Goal: Information Seeking & Learning: Check status

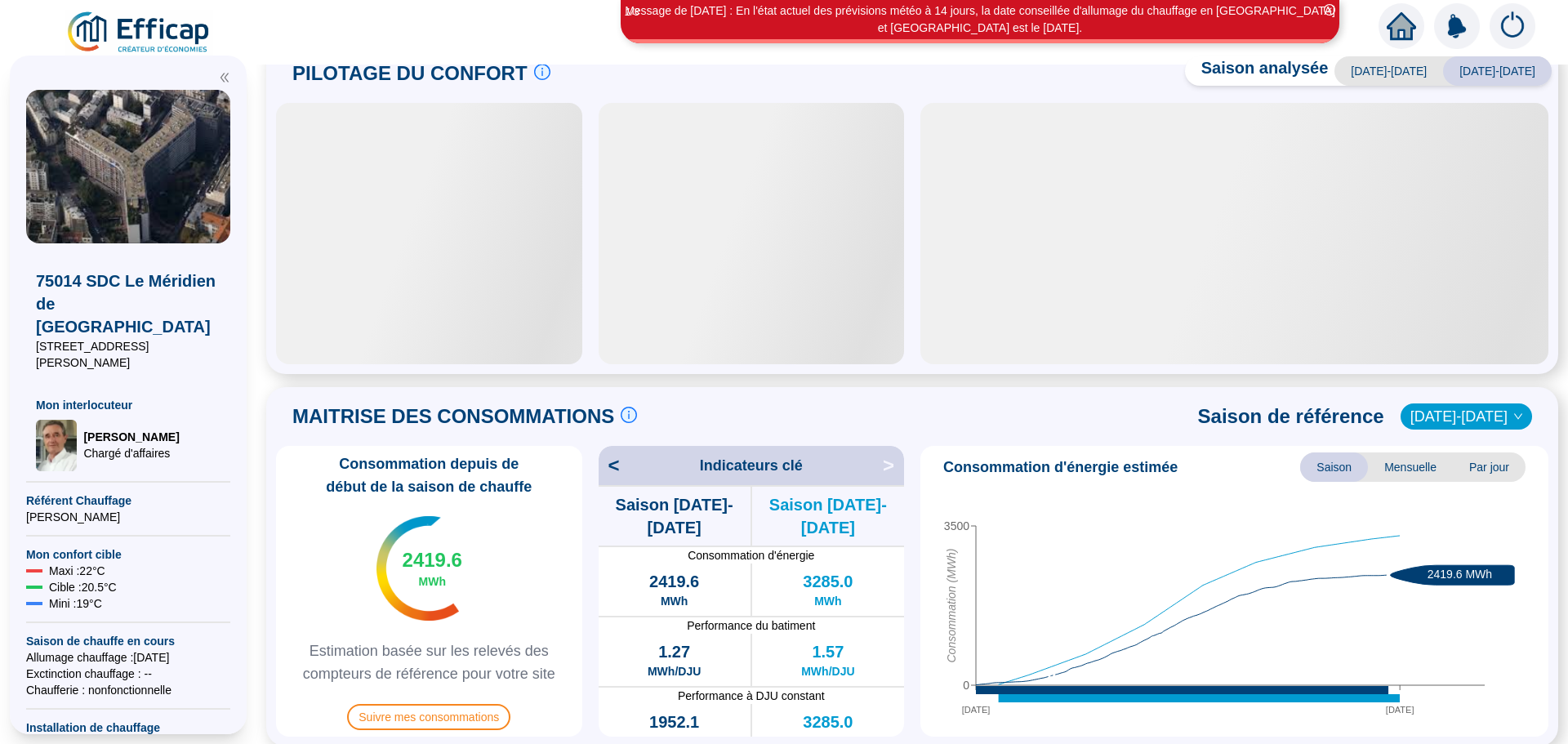
scroll to position [81, 0]
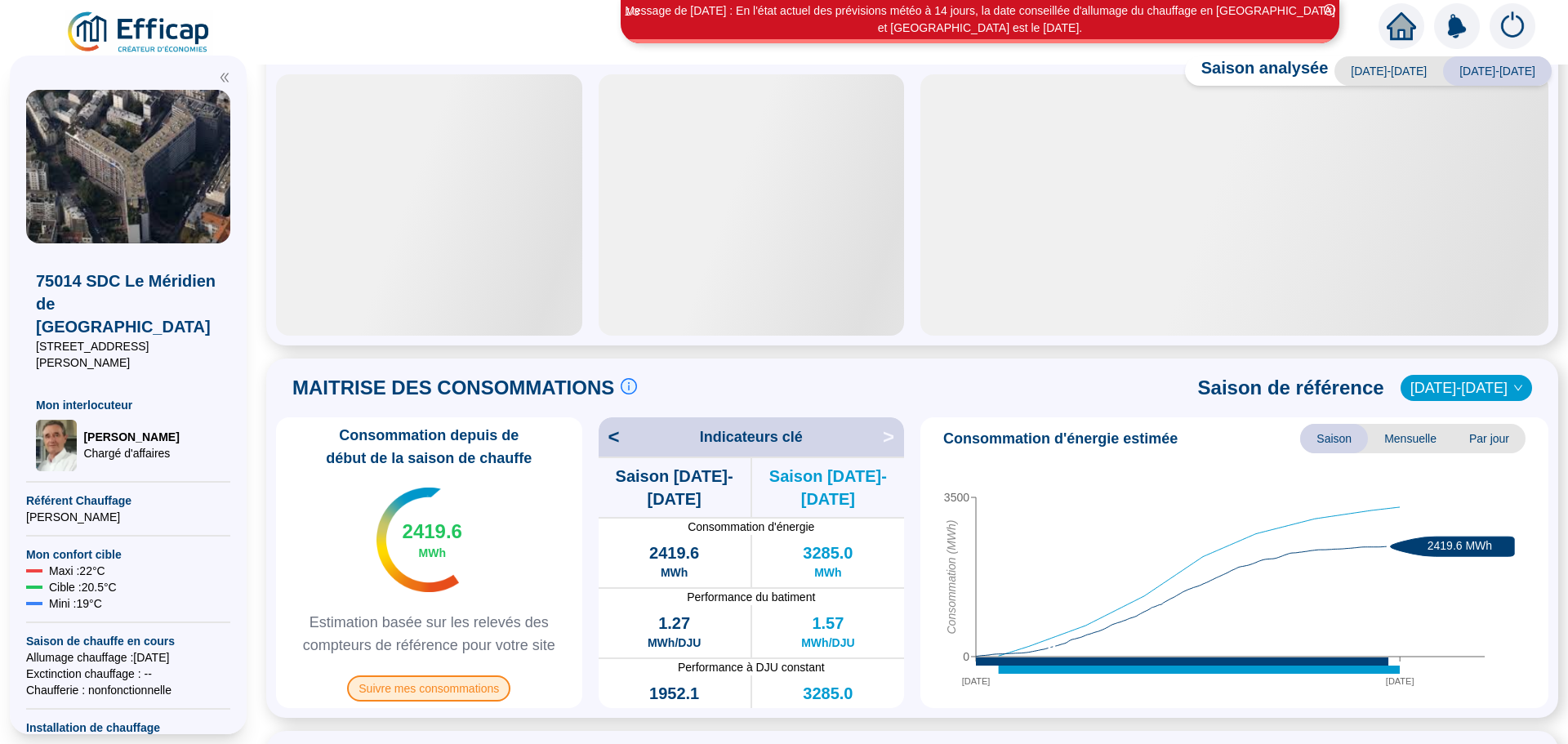
click at [489, 676] on span "Suivre mes consommations" at bounding box center [428, 689] width 163 height 26
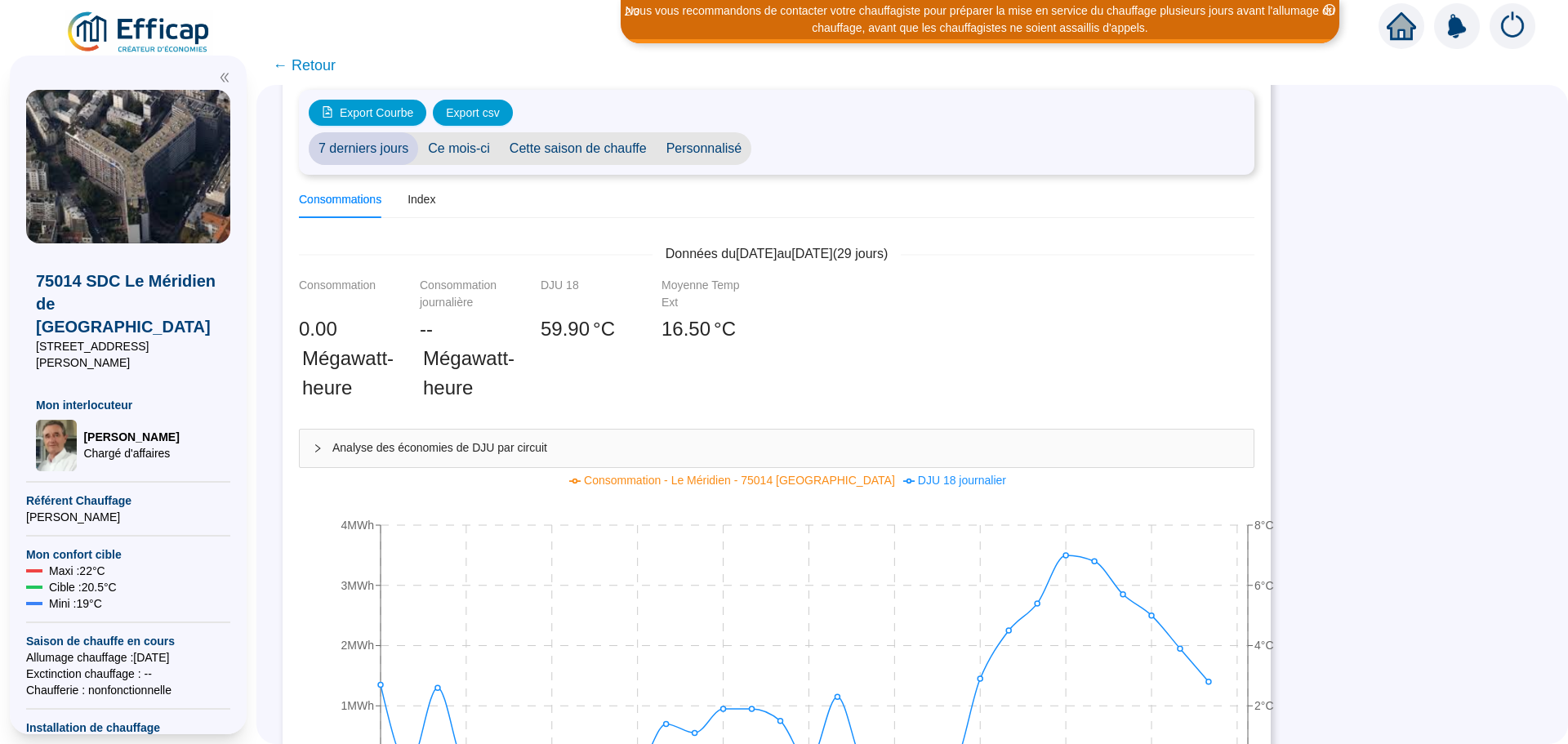
scroll to position [163, 0]
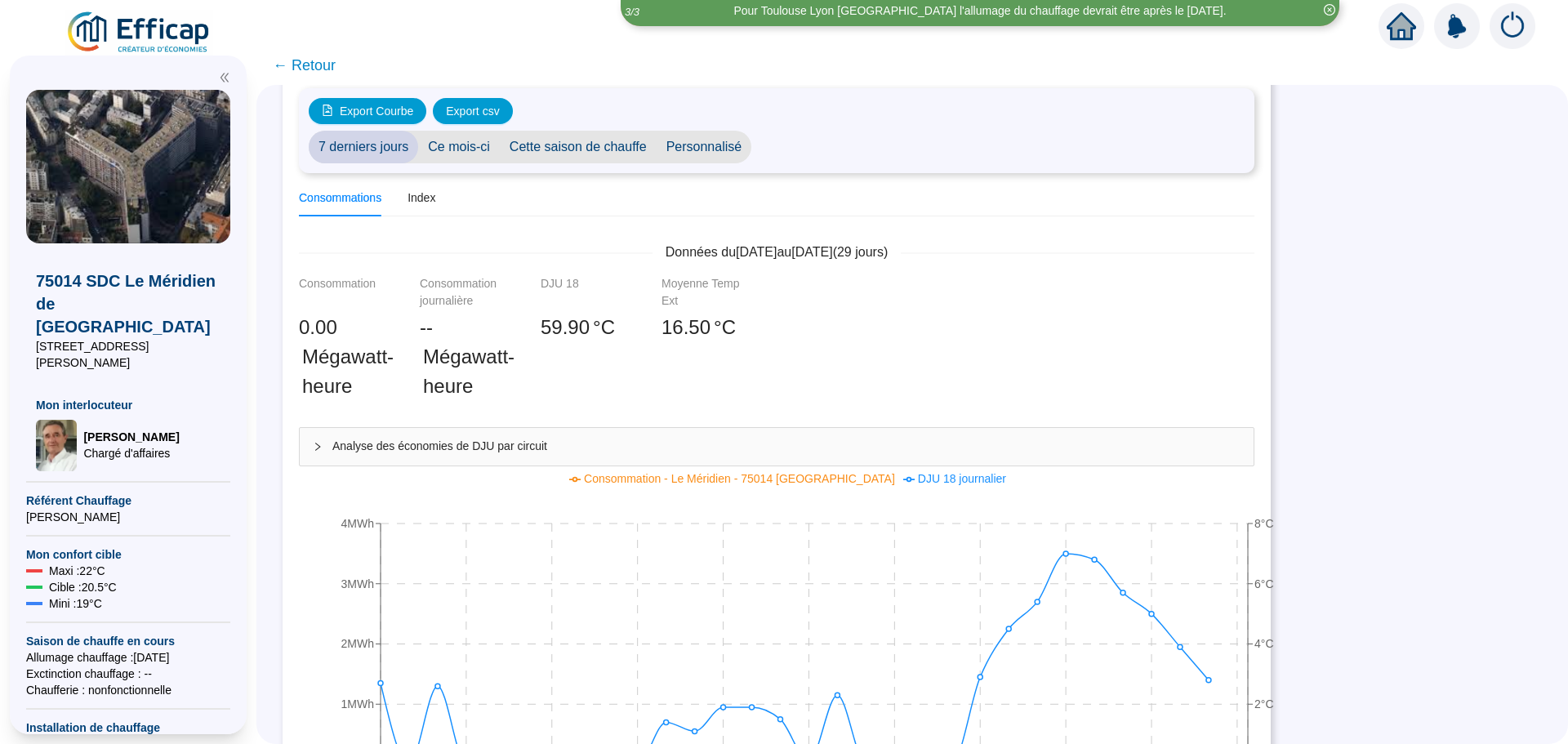
click at [453, 130] on span "Ce mois-ci" at bounding box center [458, 146] width 81 height 32
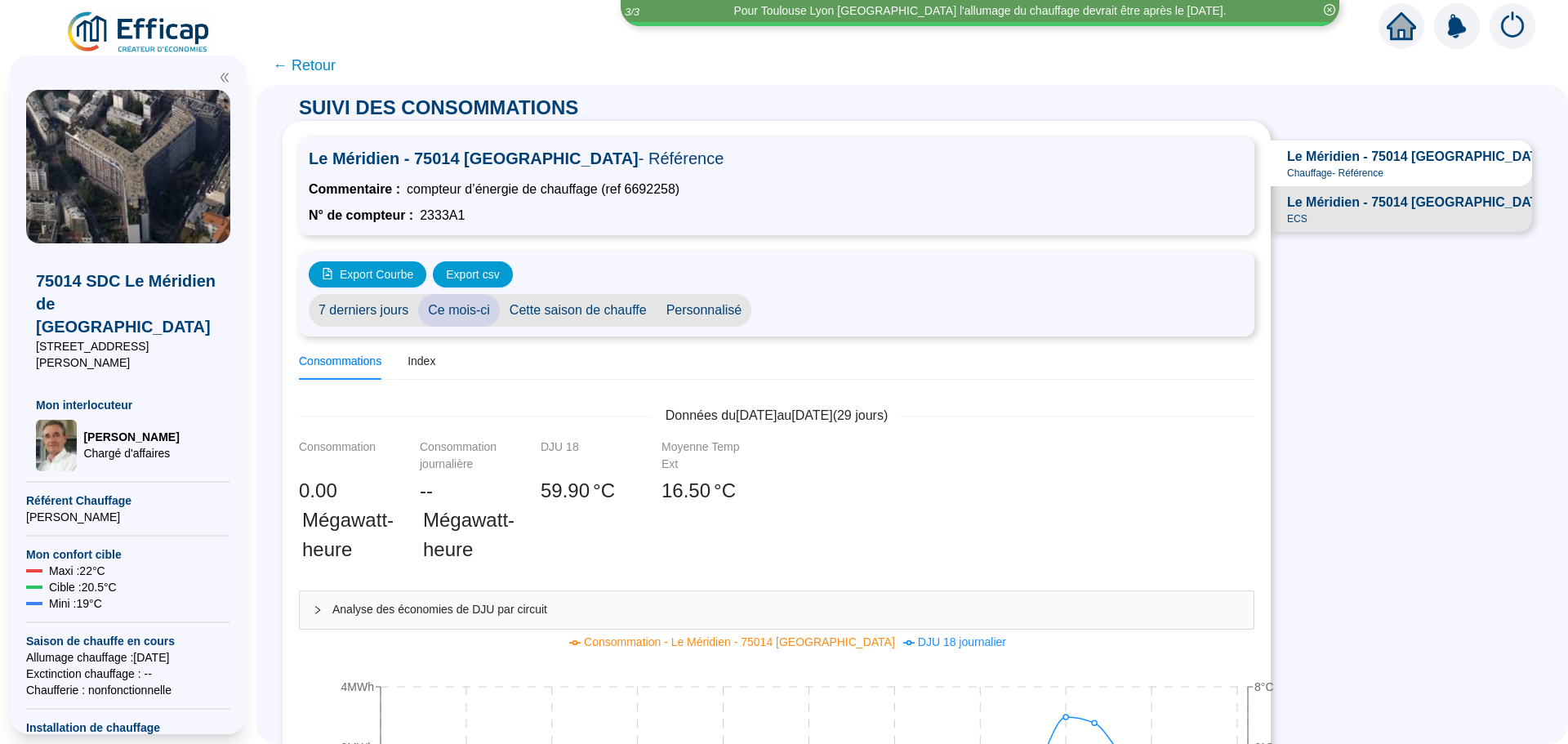
click at [1370, 167] on span "Chauffage - Référence" at bounding box center [1335, 173] width 96 height 13
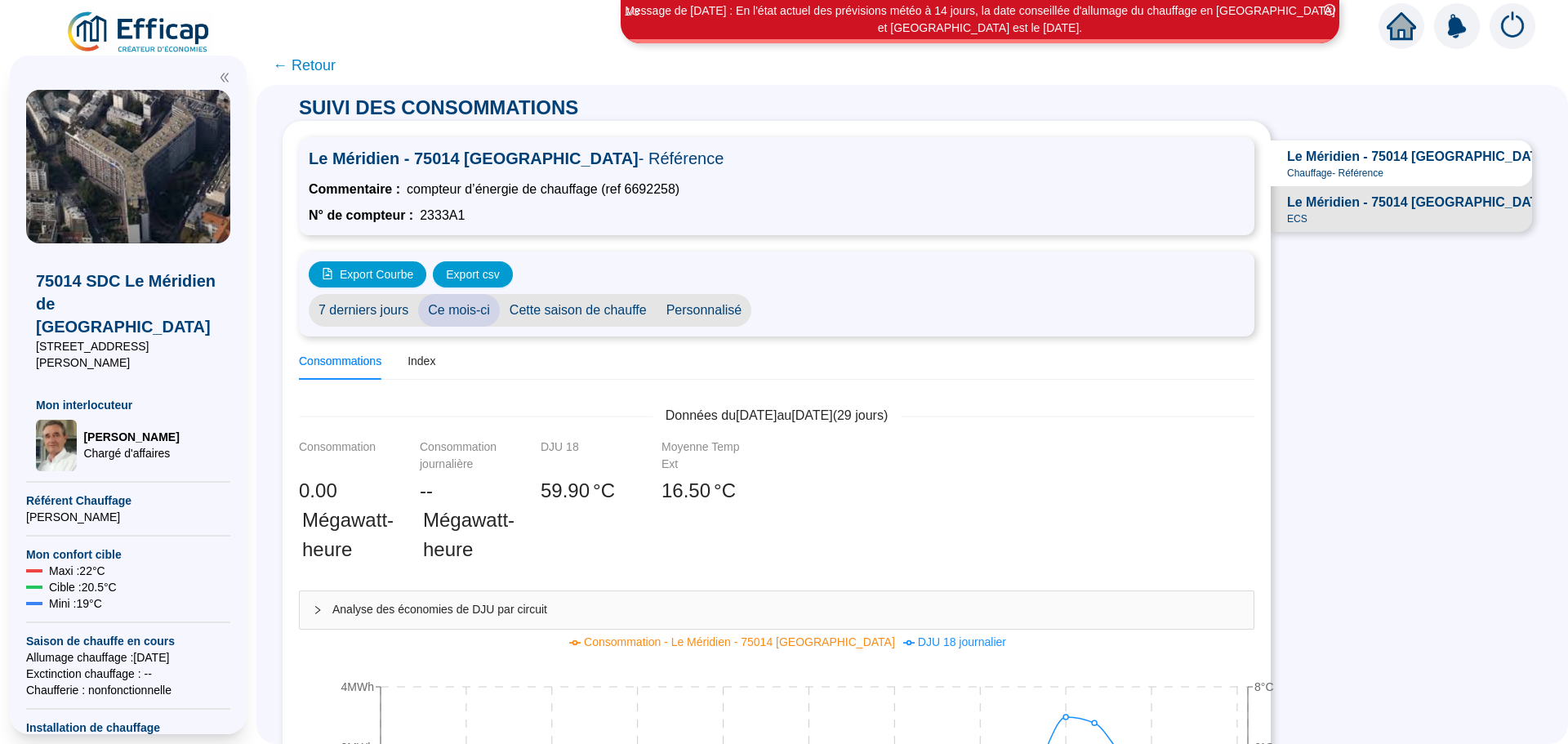
click at [1371, 148] on span "Le Méridien - 75014 [GEOGRAPHIC_DATA]" at bounding box center [1419, 156] width 264 height 19
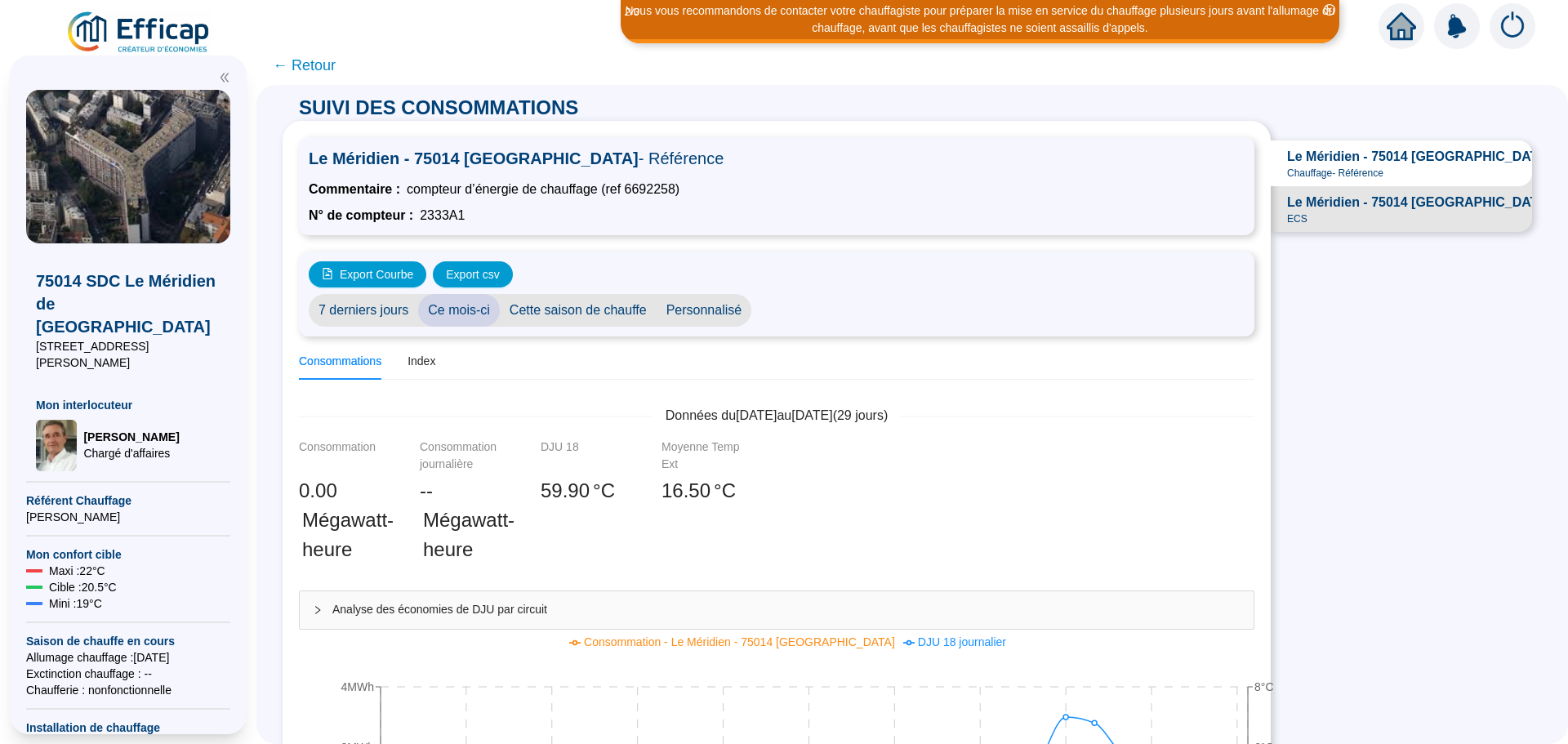
click at [1422, 174] on span "Le Méridien - 75014 PARIS Chauffage - Référence" at bounding box center [1401, 163] width 261 height 45
click at [1410, 155] on span "Le Méridien - 75014 [GEOGRAPHIC_DATA]" at bounding box center [1419, 156] width 264 height 19
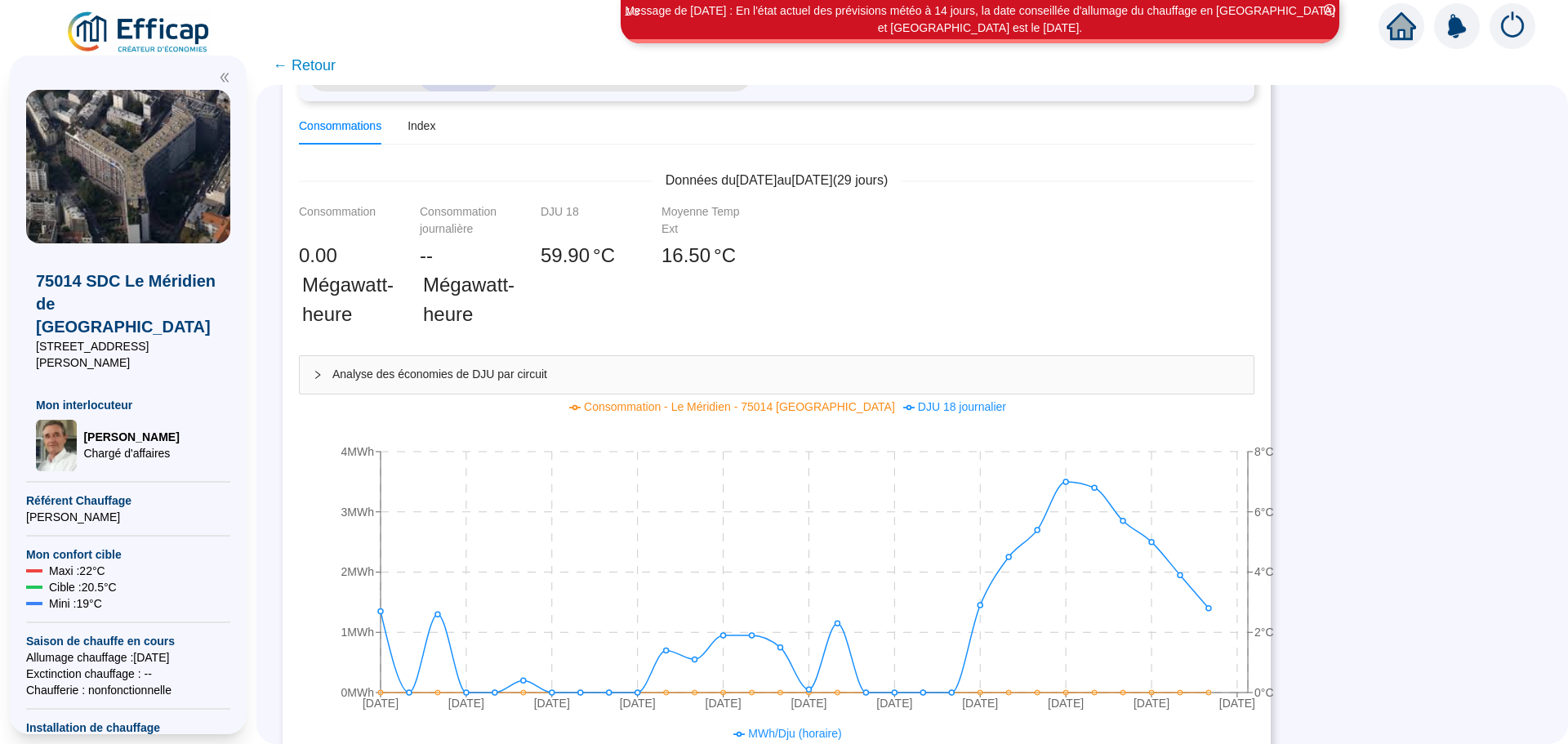
scroll to position [17, 0]
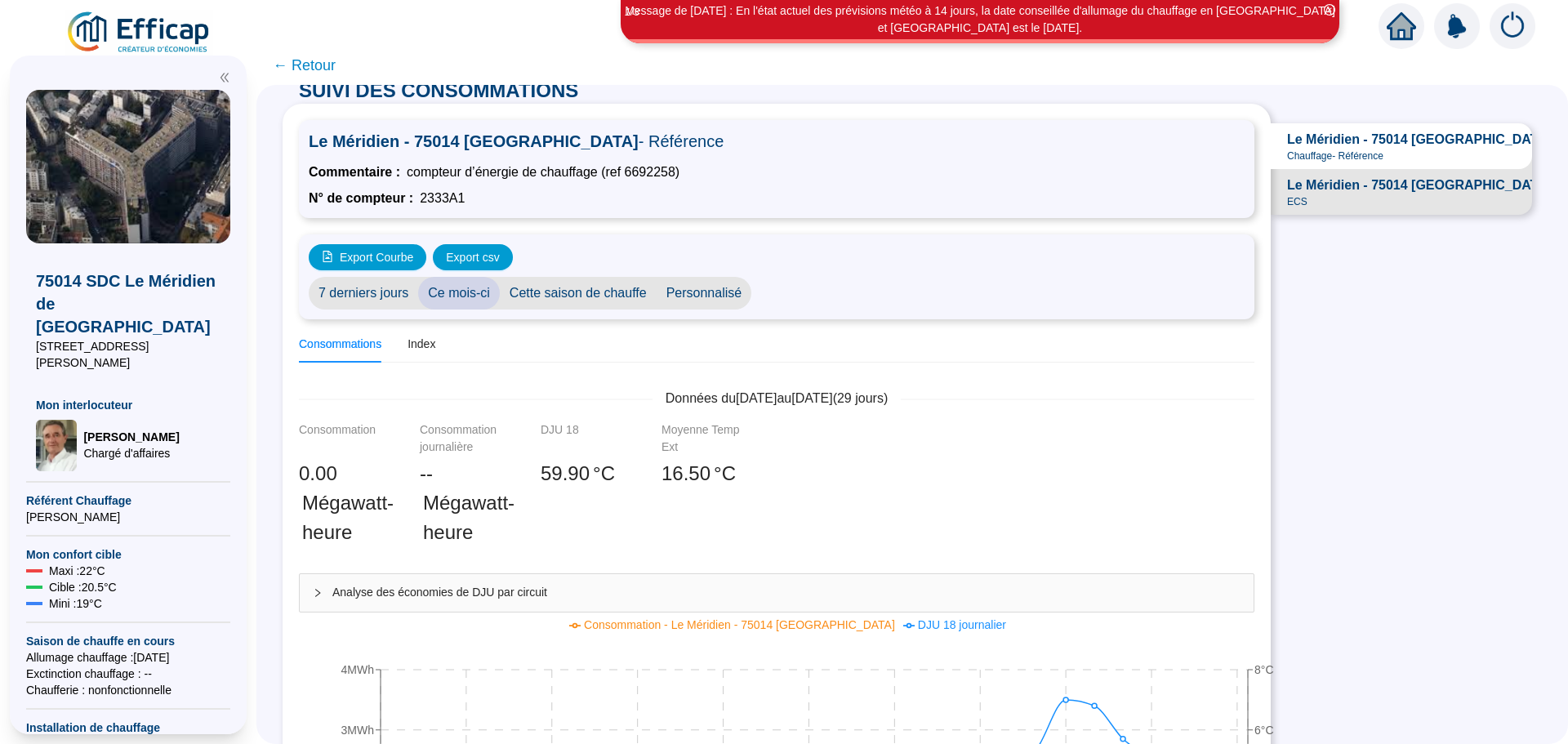
click at [676, 277] on span "Personnalisé" at bounding box center [704, 293] width 95 height 32
click at [791, 285] on input "2025-09-01" at bounding box center [806, 294] width 89 height 17
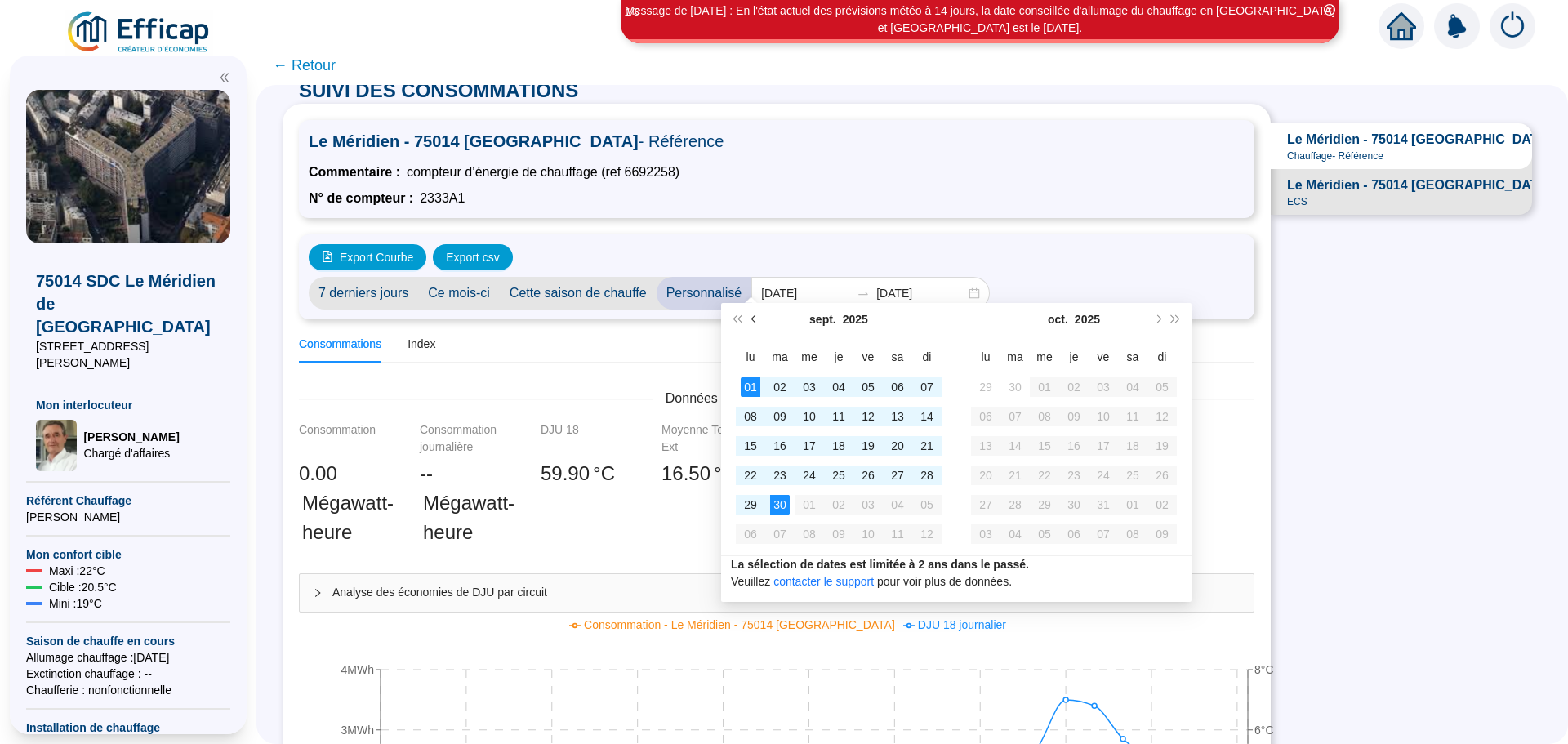
click at [753, 317] on span "Mois précédent (PageUp)" at bounding box center [755, 319] width 8 height 8
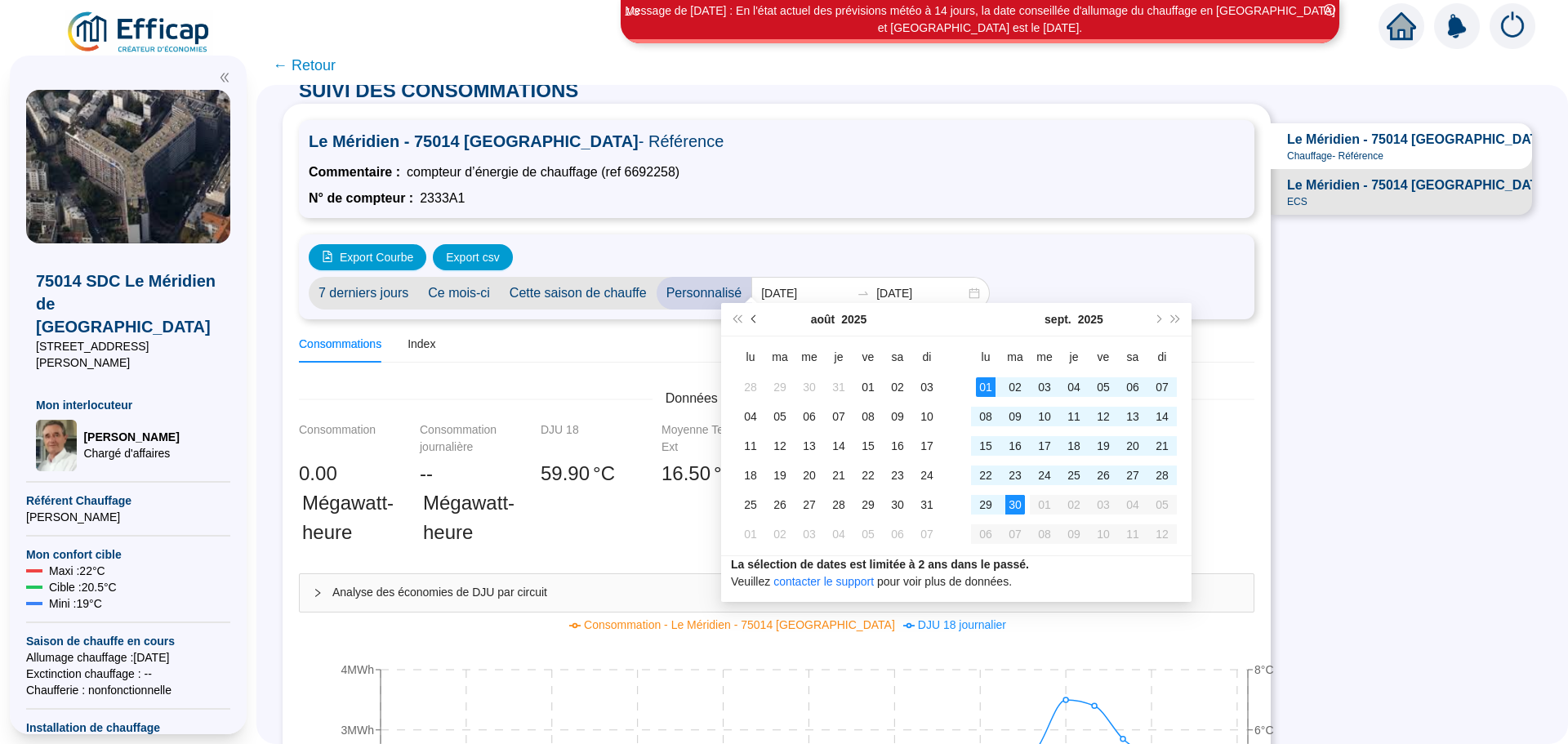
click at [753, 317] on span "Mois précédent (PageUp)" at bounding box center [755, 319] width 8 height 8
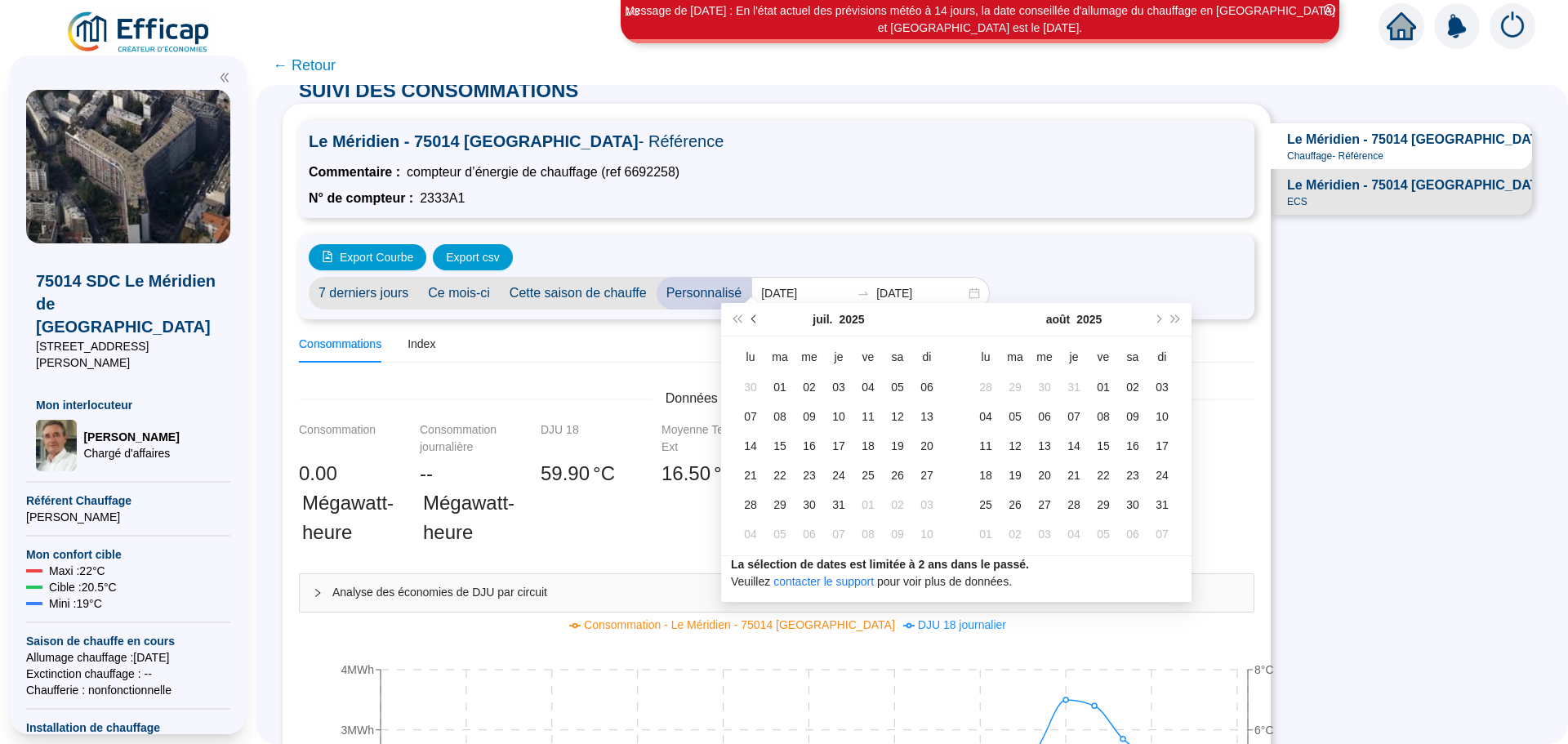
click at [753, 317] on span "Mois précédent (PageUp)" at bounding box center [755, 319] width 8 height 8
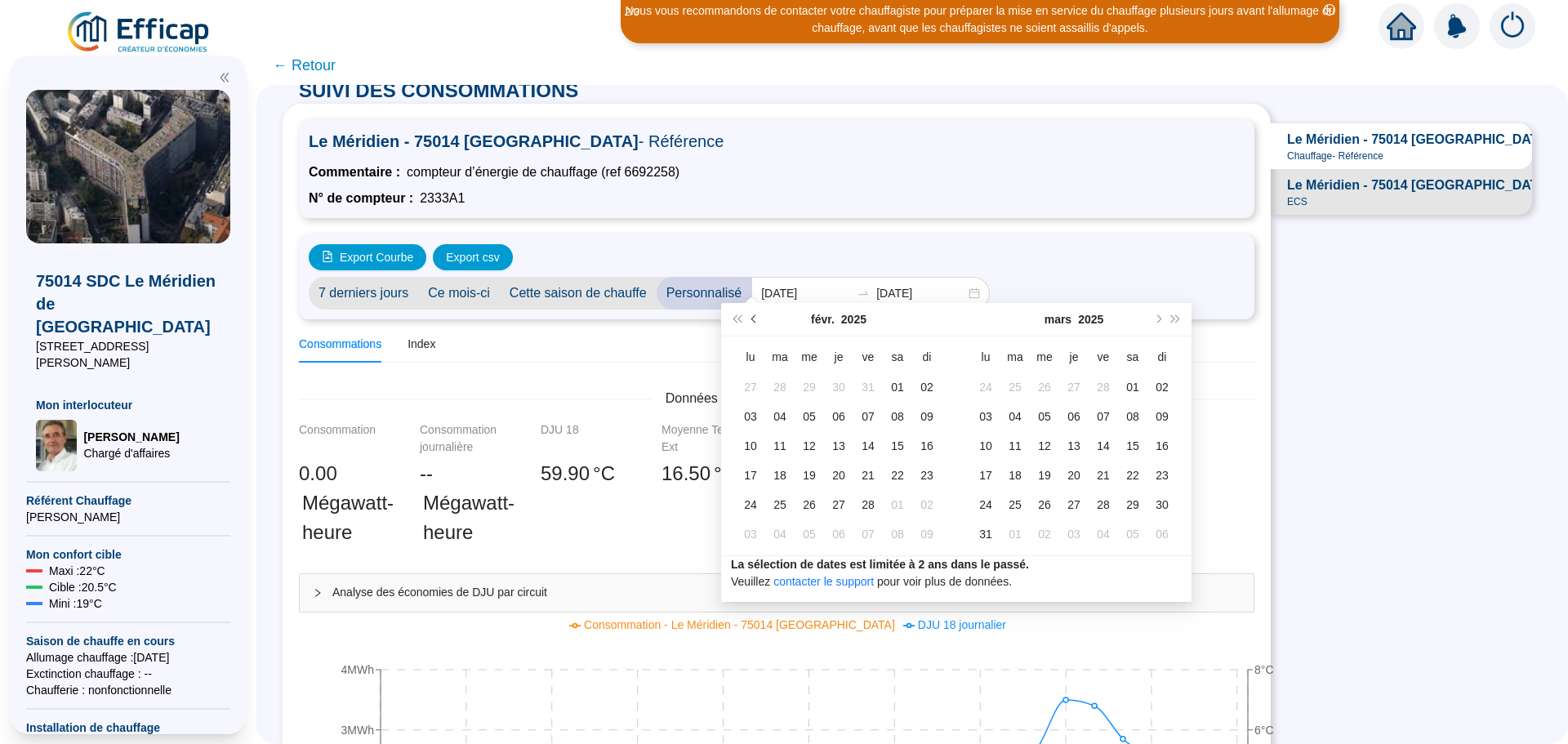
click at [753, 317] on span "Mois précédent (PageUp)" at bounding box center [755, 319] width 8 height 8
type input "2024-11-01"
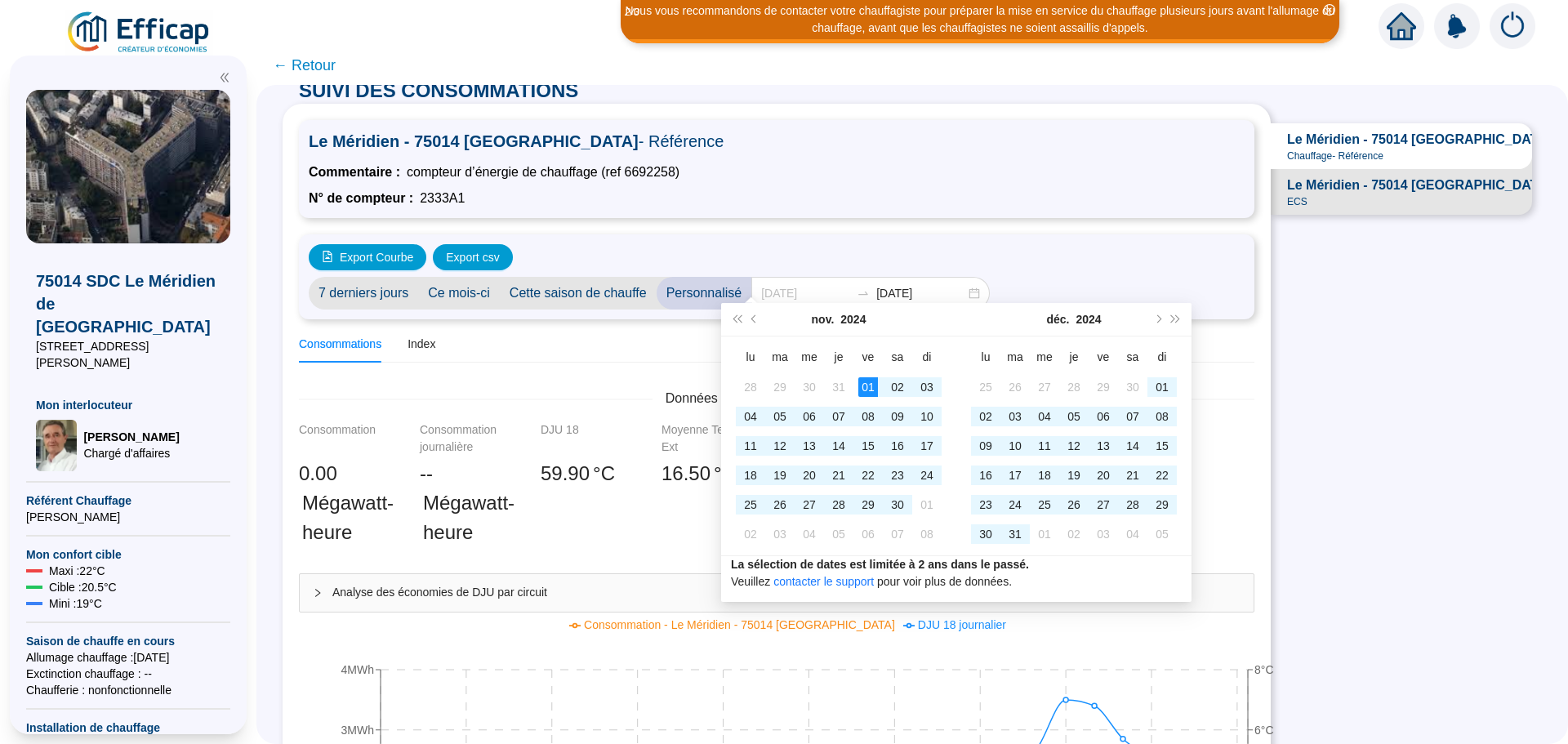
click at [869, 384] on div "01" at bounding box center [868, 387] width 19 height 19
click at [1159, 320] on span "Mois suivant (PageDown)" at bounding box center [1156, 319] width 8 height 8
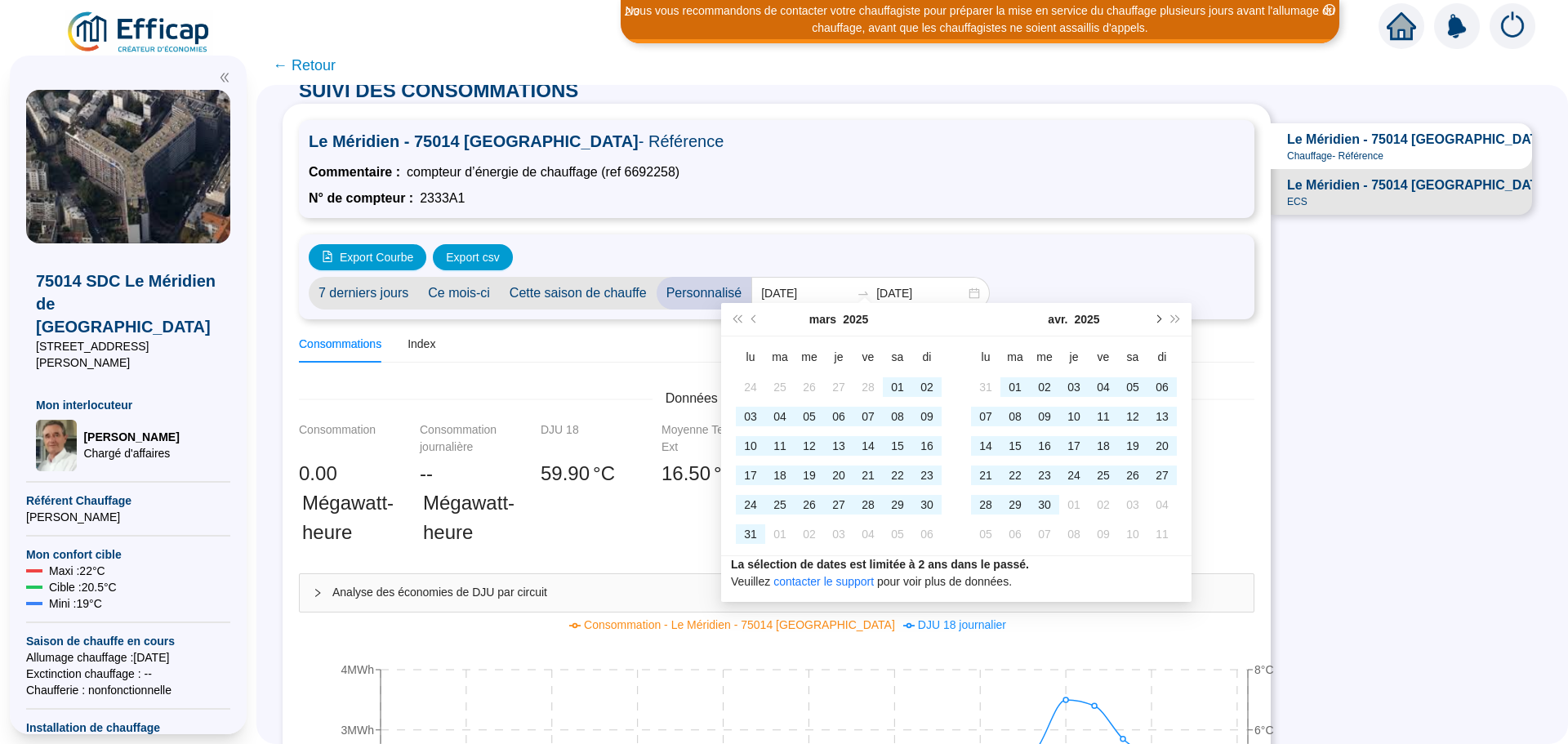
click at [1159, 320] on span "Mois suivant (PageDown)" at bounding box center [1156, 319] width 8 height 8
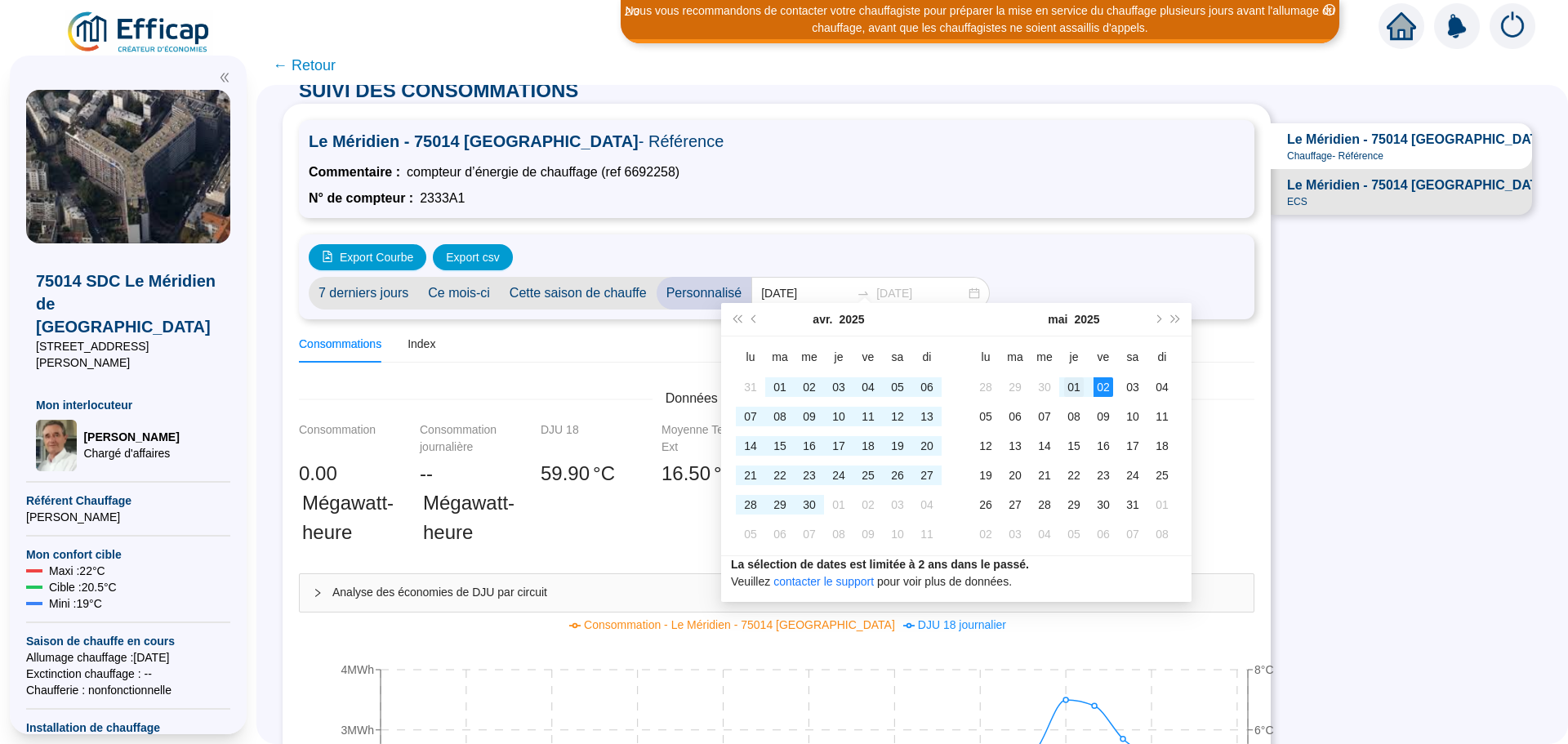
type input "2025-05-01"
click at [1075, 385] on div "01" at bounding box center [1073, 387] width 19 height 19
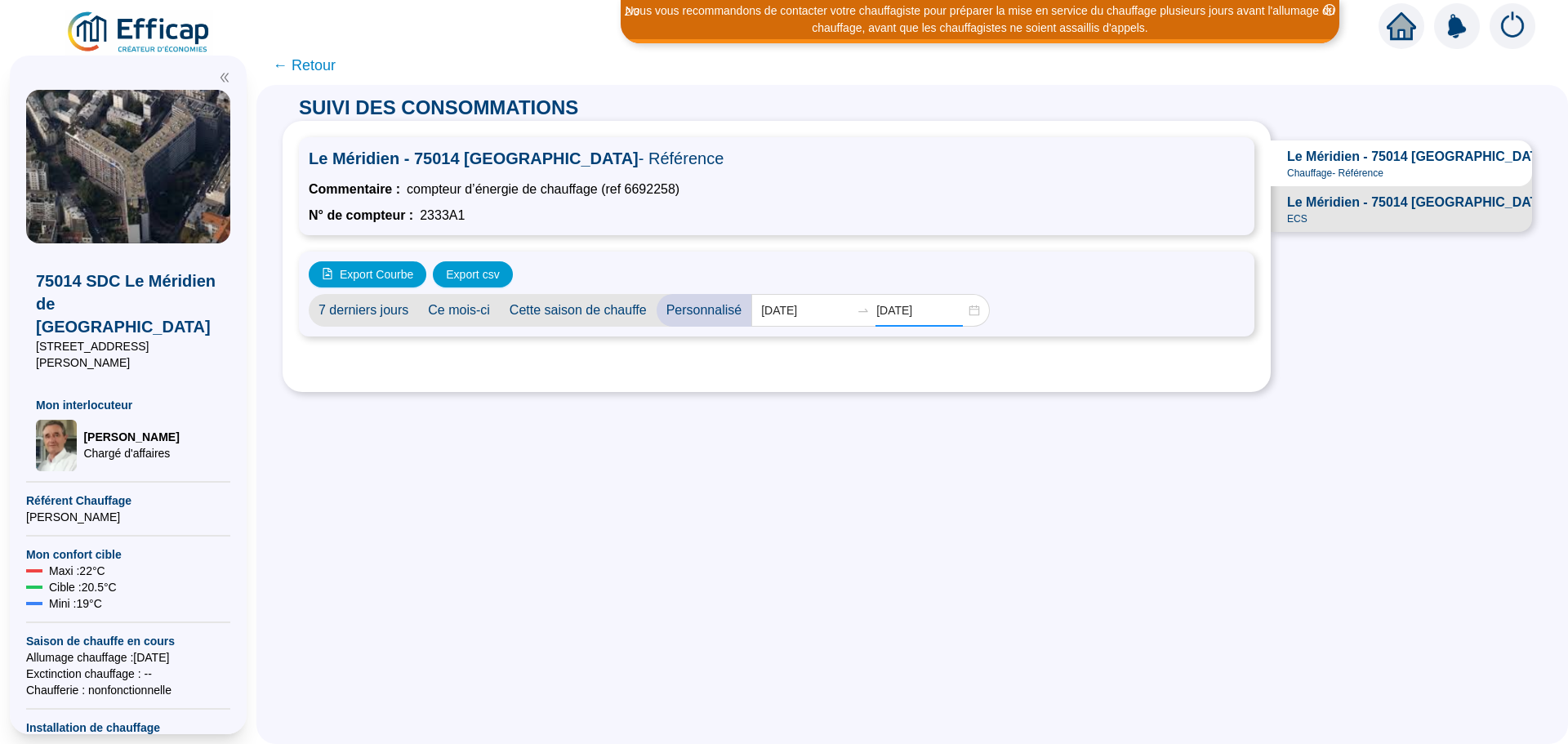
scroll to position [0, 0]
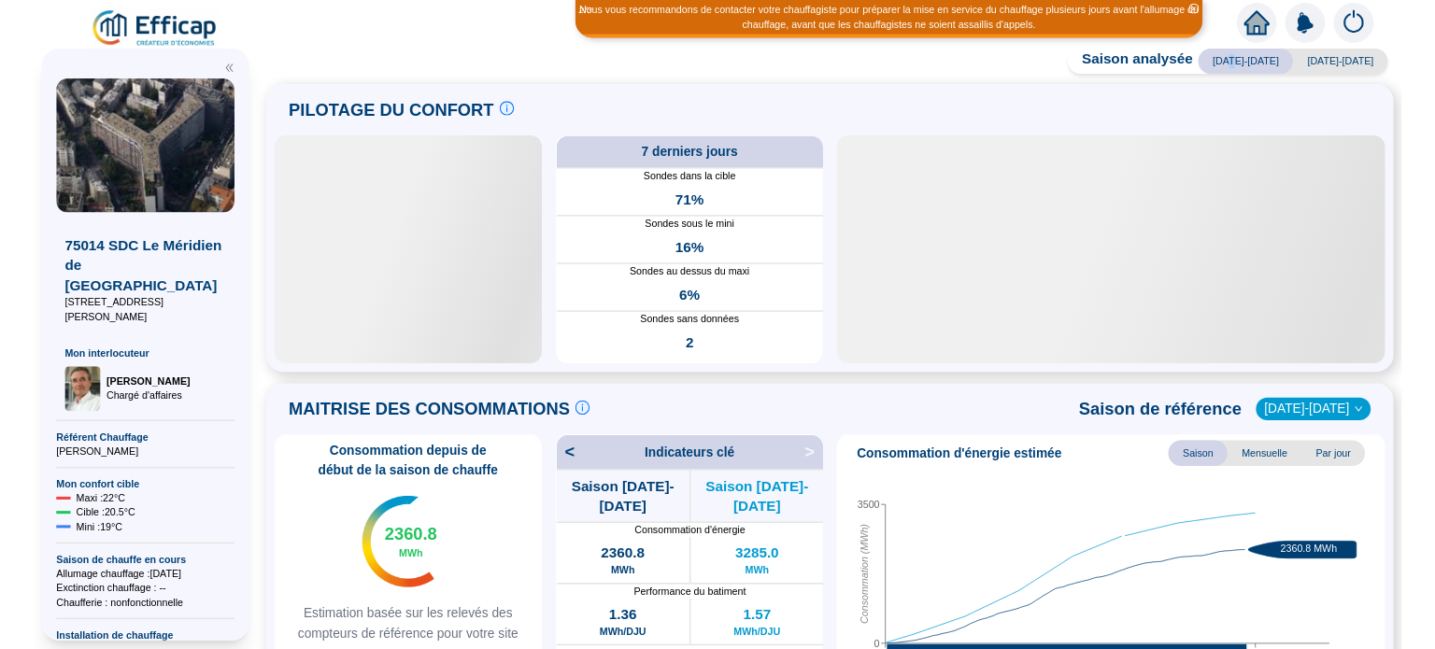
scroll to position [187, 0]
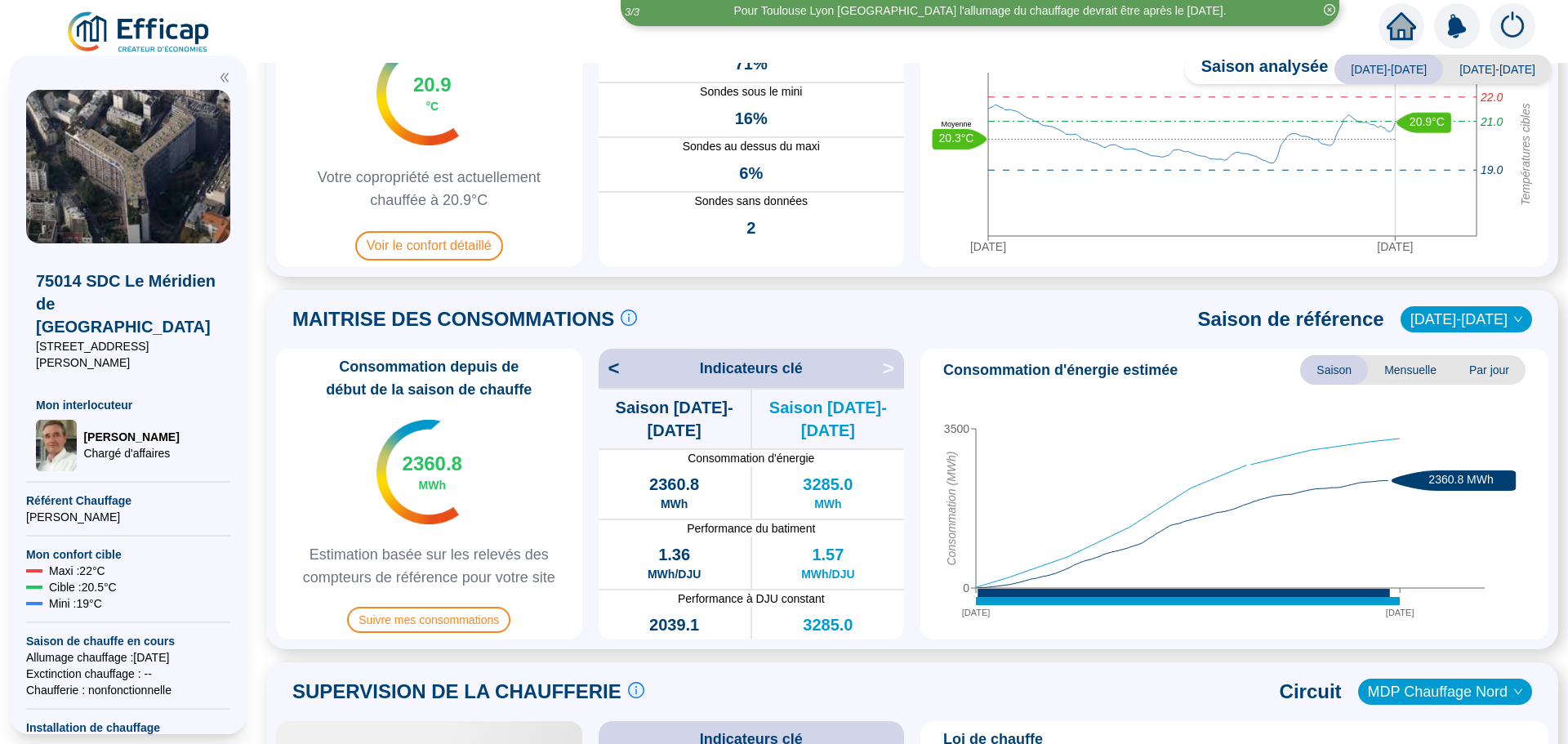
click at [746, 357] on span "Indicateurs clé" at bounding box center [752, 368] width 103 height 23
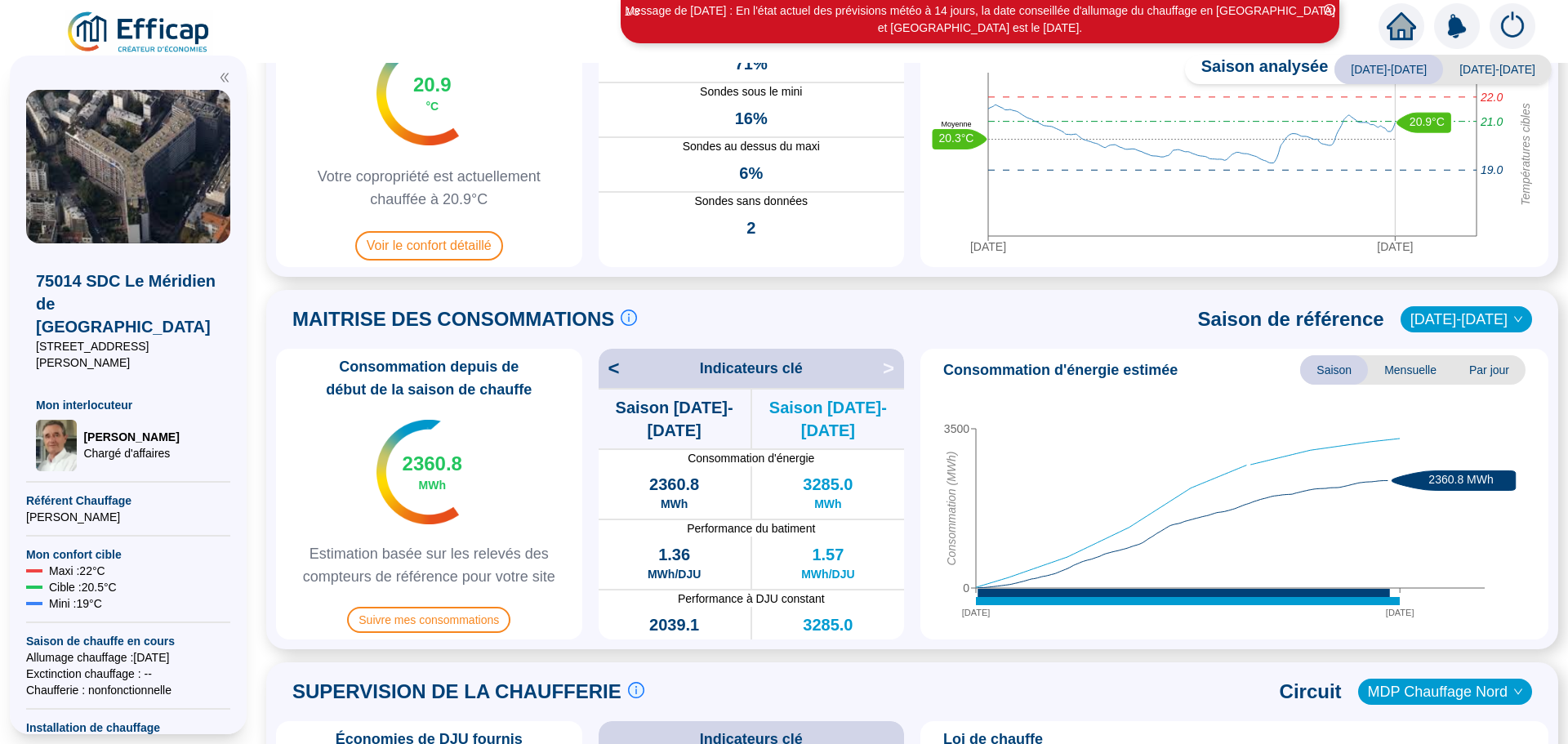
click at [1418, 355] on span "Mensuelle" at bounding box center [1410, 370] width 85 height 30
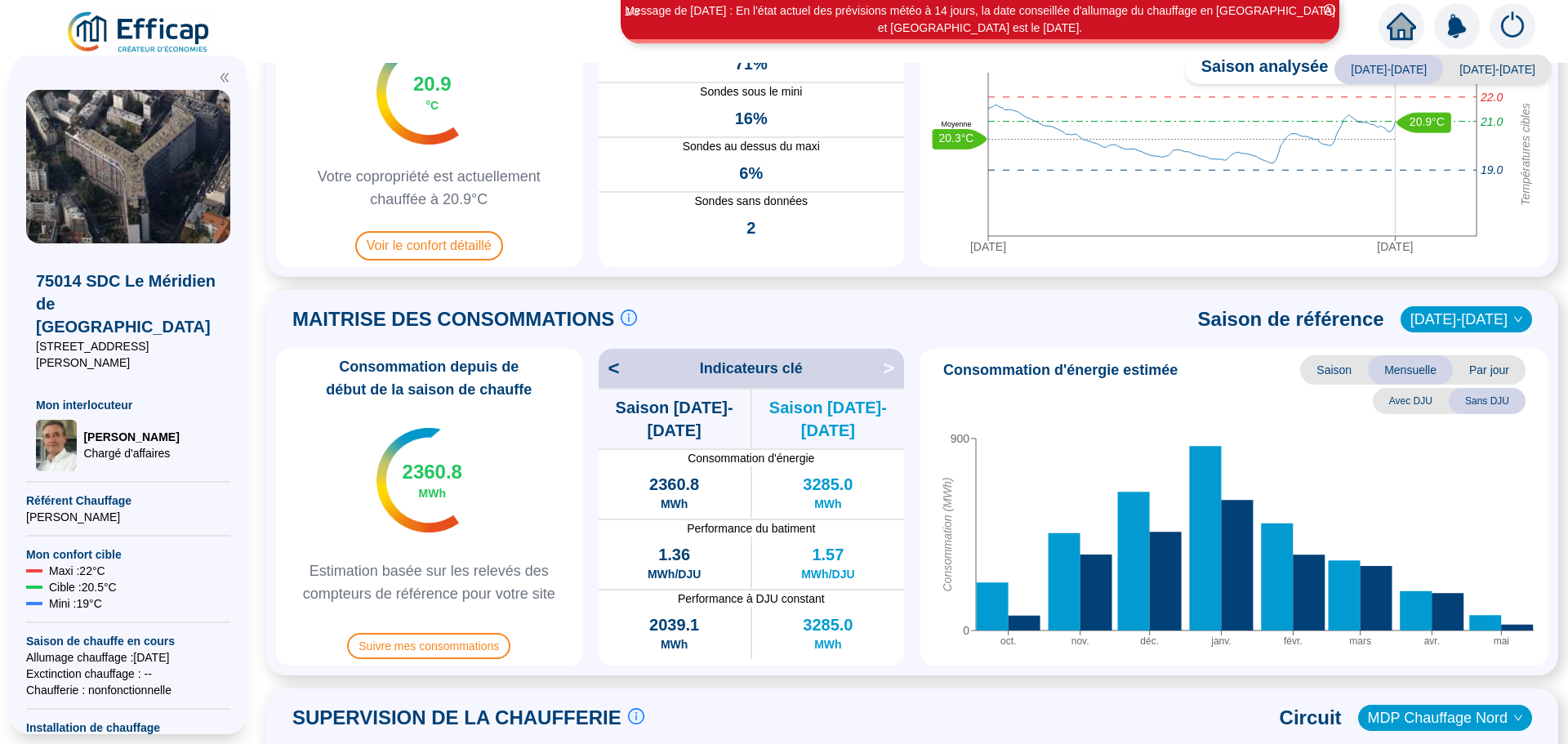
click at [1513, 315] on icon "down" at bounding box center [1517, 319] width 10 height 10
click at [1448, 307] on span "[DATE]-[DATE]" at bounding box center [1466, 319] width 112 height 24
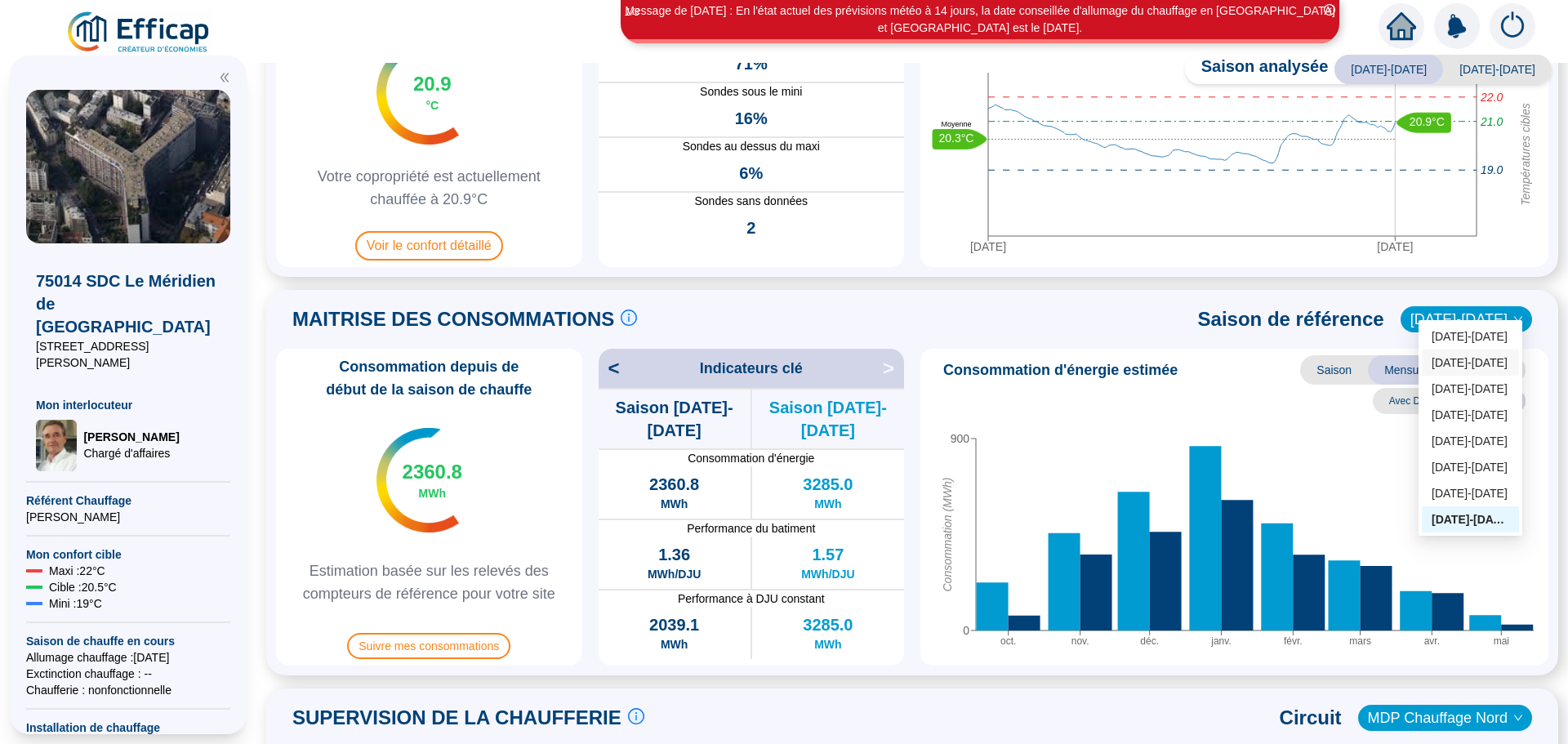
click at [1467, 364] on div "[DATE]-[DATE]" at bounding box center [1470, 363] width 78 height 17
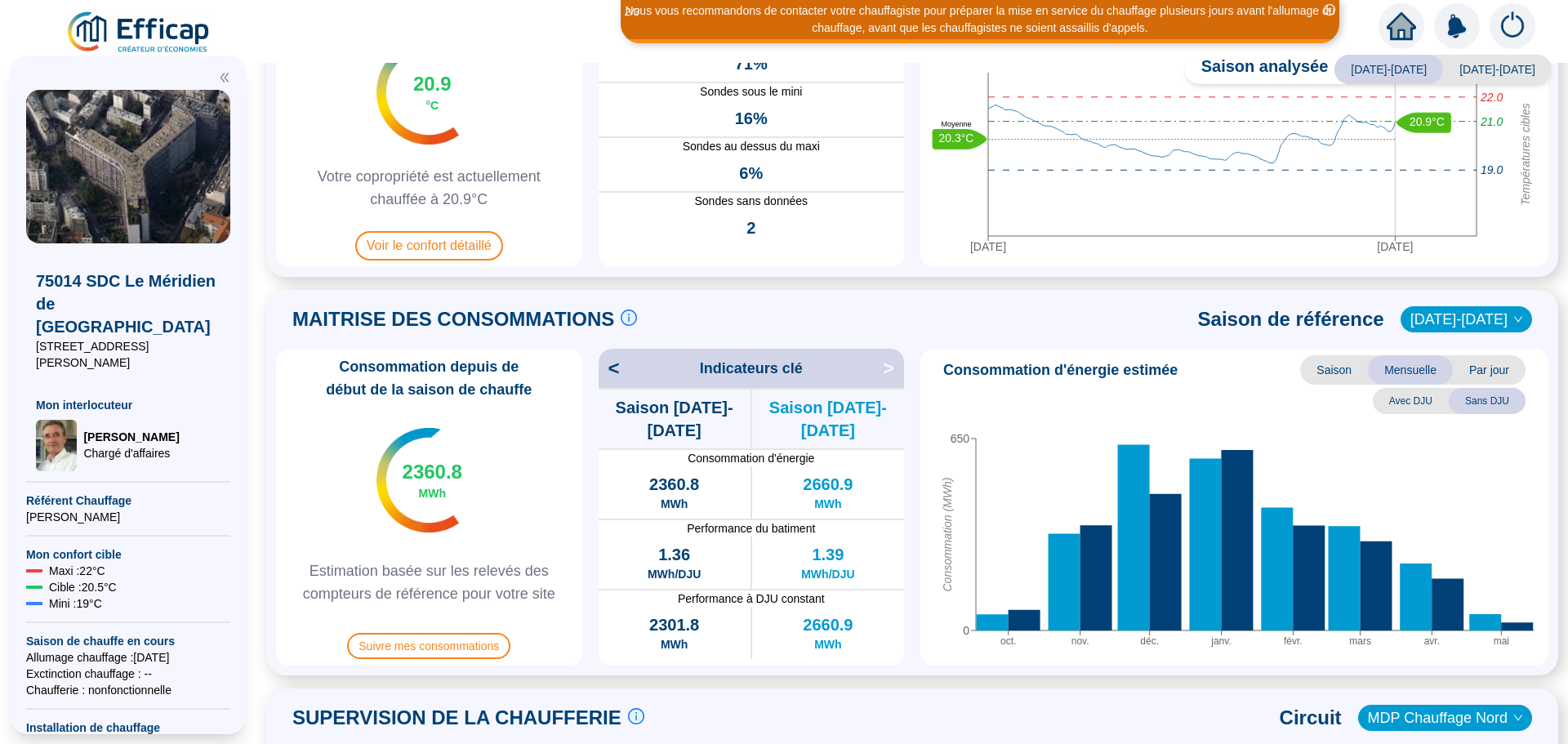
click at [1411, 388] on span "Avec DJU" at bounding box center [1410, 401] width 76 height 26
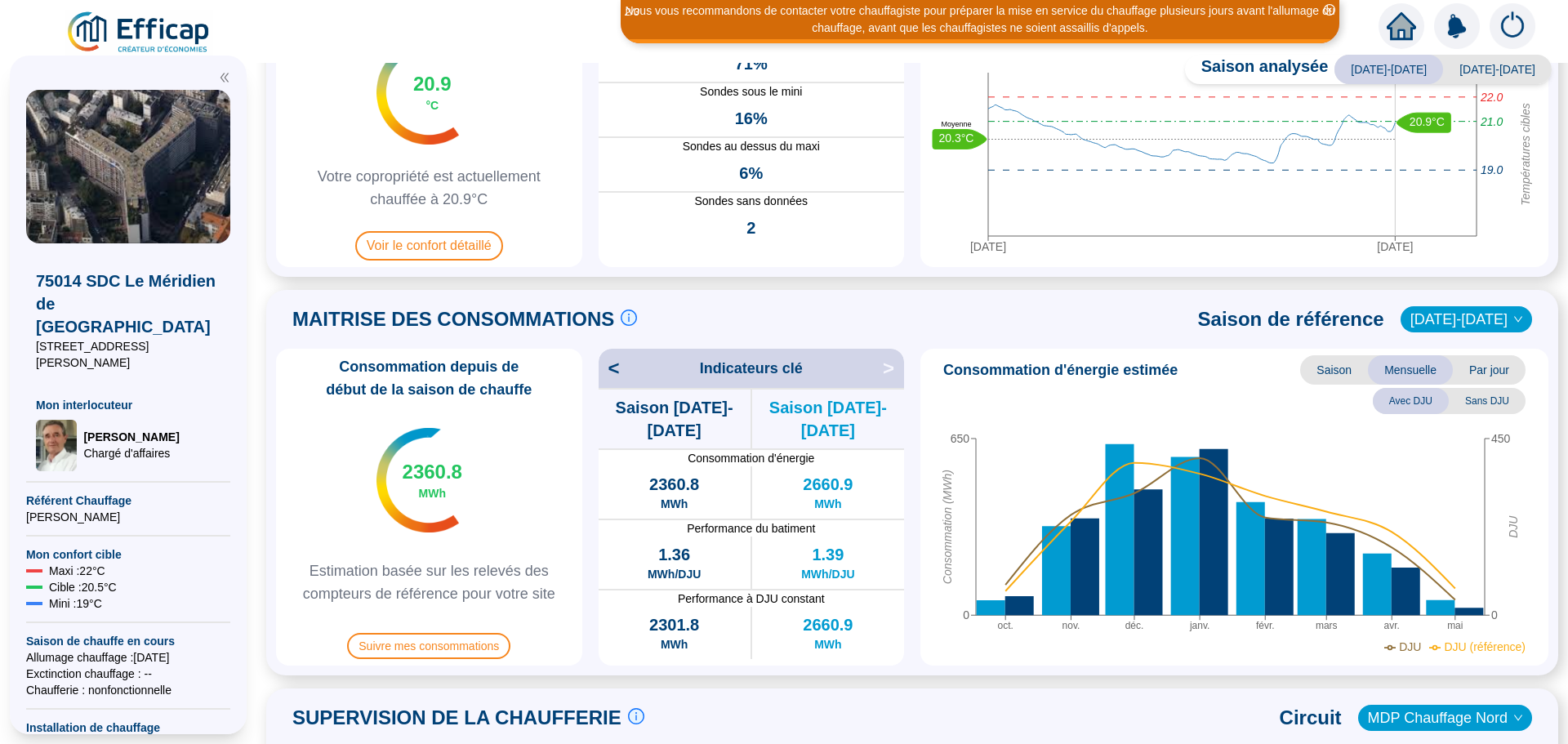
click at [1484, 388] on span "Sans DJU" at bounding box center [1487, 401] width 77 height 26
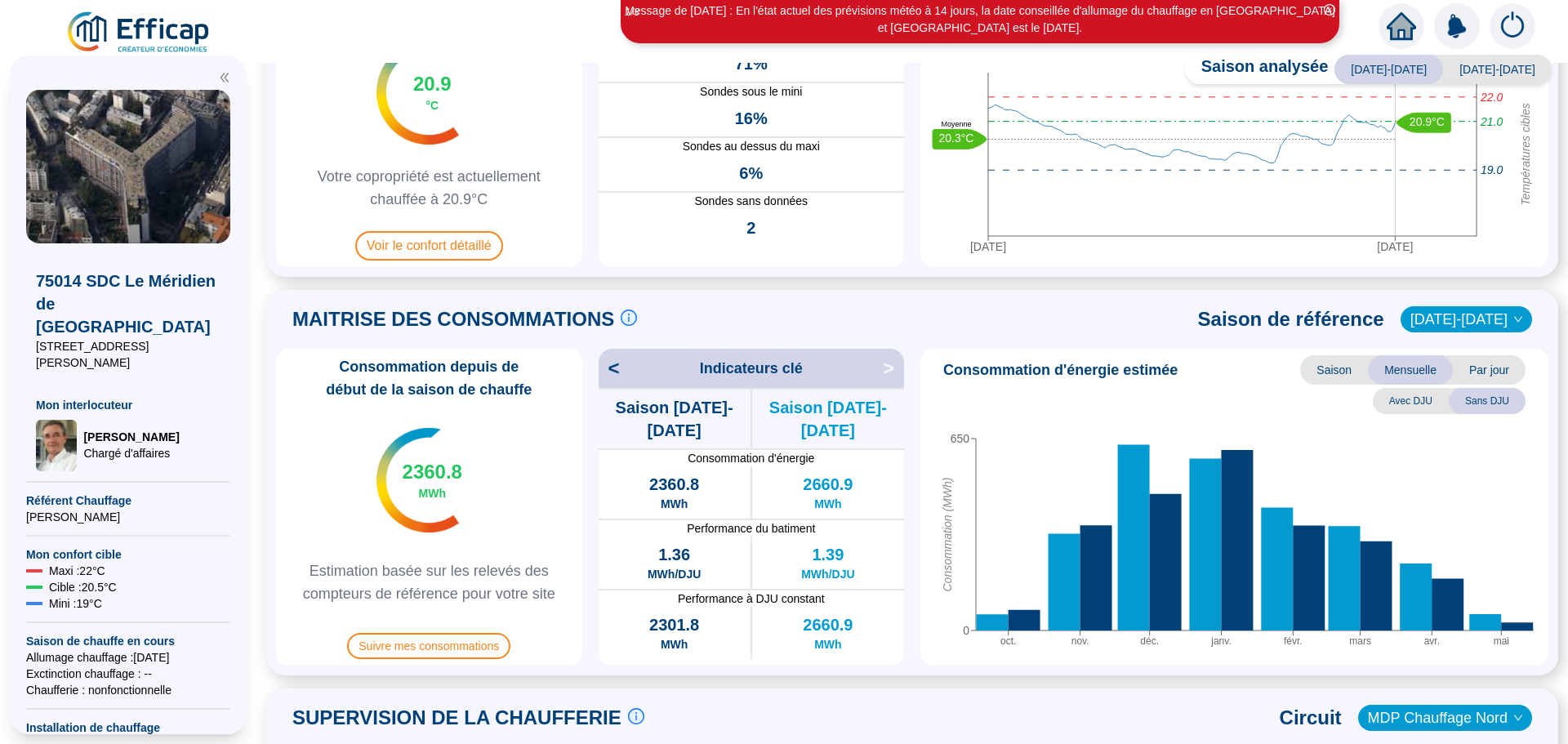
click at [1474, 355] on span "Par jour" at bounding box center [1488, 370] width 73 height 30
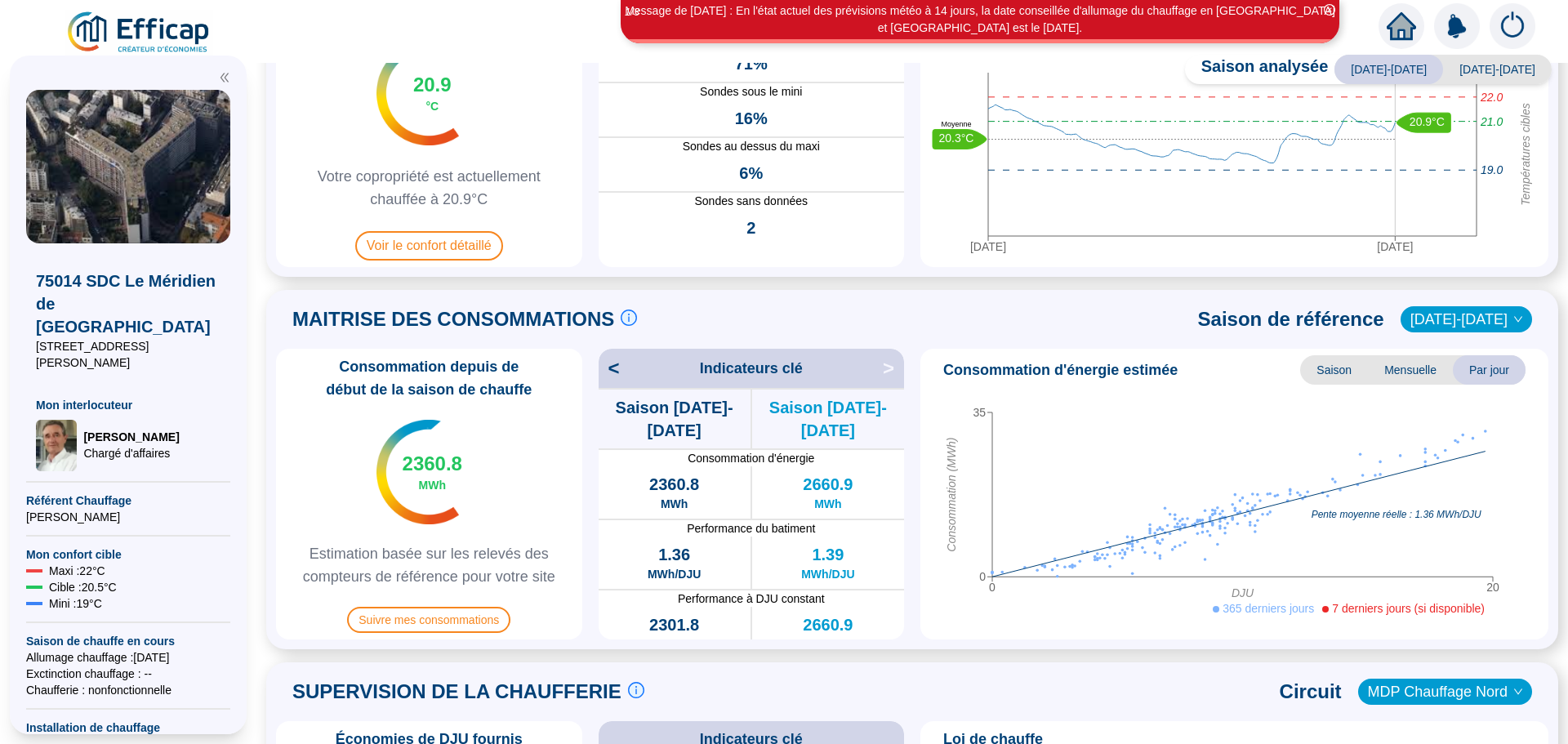
click at [1410, 355] on span "Mensuelle" at bounding box center [1410, 370] width 85 height 30
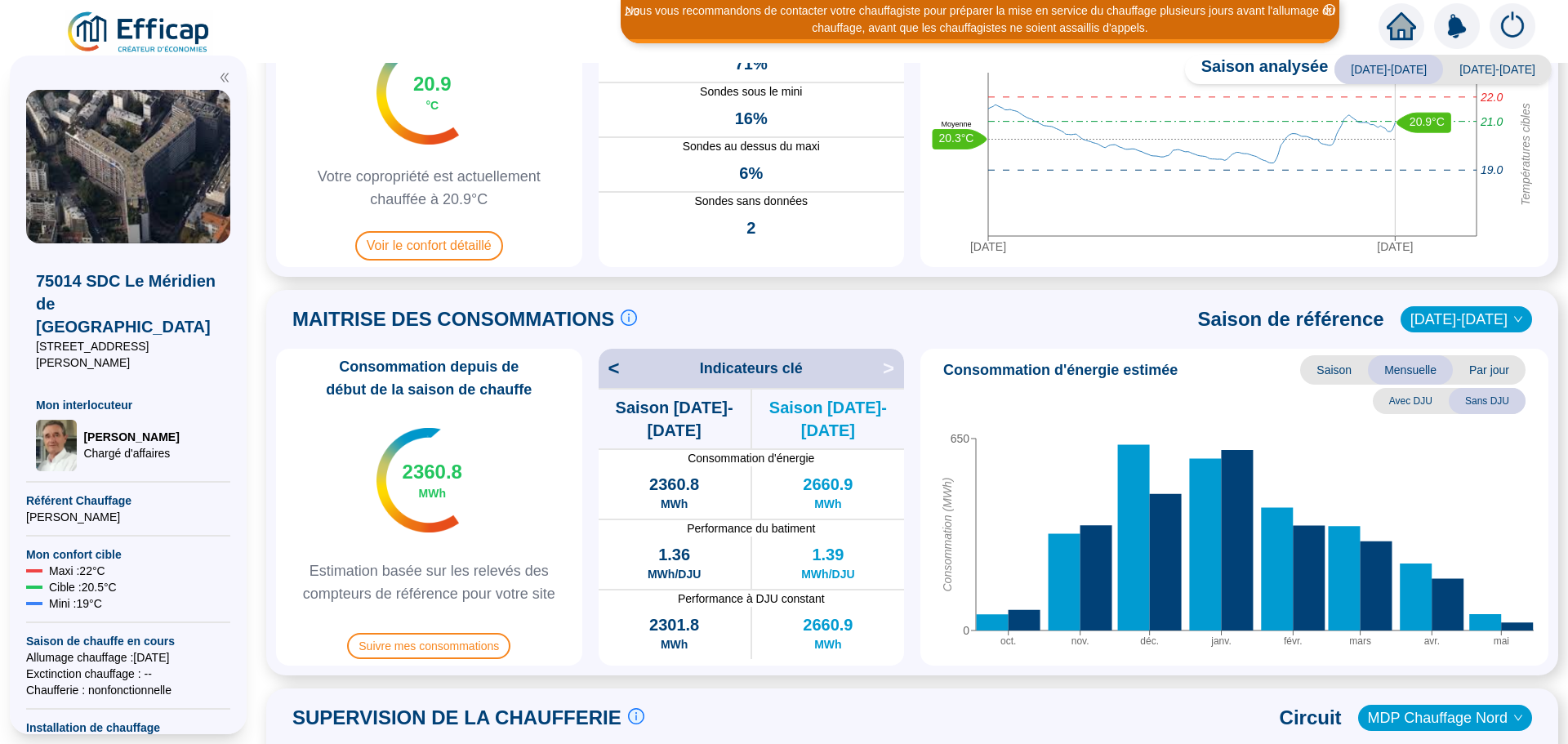
click at [1401, 388] on span "Avec DJU" at bounding box center [1410, 401] width 76 height 26
